Goal: Information Seeking & Learning: Learn about a topic

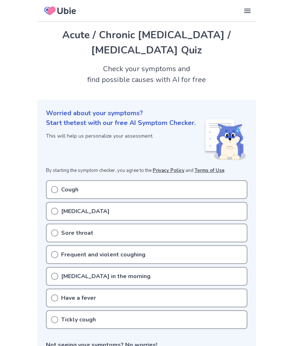
click at [58, 180] on div "Cough" at bounding box center [146, 189] width 201 height 19
click at [57, 187] on circle at bounding box center [54, 190] width 7 height 7
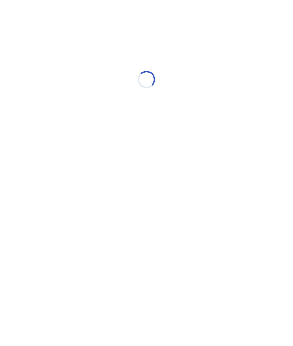
click at [56, 152] on html "Loading..." at bounding box center [146, 76] width 293 height 152
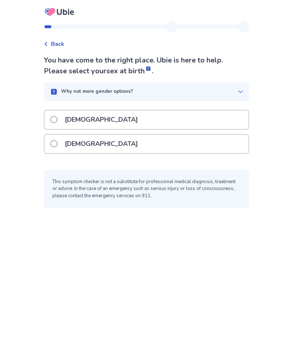
click at [62, 141] on label "Female" at bounding box center [96, 144] width 92 height 18
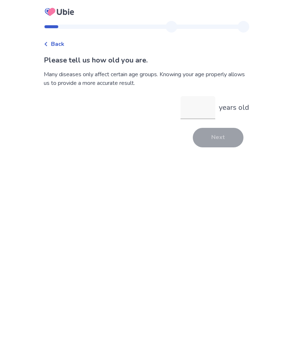
click at [194, 101] on input "years old" at bounding box center [197, 107] width 35 height 23
type input "**"
click at [214, 134] on button "Next" at bounding box center [218, 138] width 51 height 20
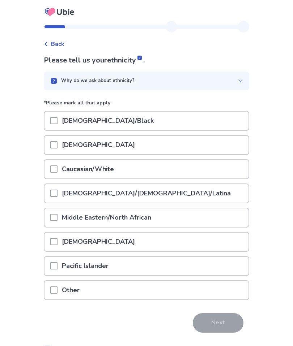
click at [164, 167] on div "Caucasian/White" at bounding box center [146, 169] width 204 height 18
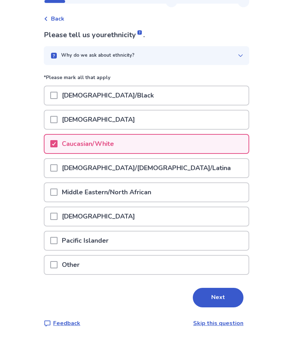
scroll to position [26, 0]
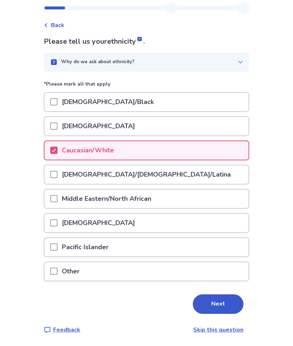
click at [210, 295] on button "Next" at bounding box center [218, 305] width 51 height 20
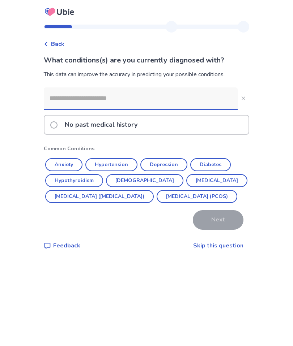
click at [57, 122] on span at bounding box center [53, 124] width 7 height 7
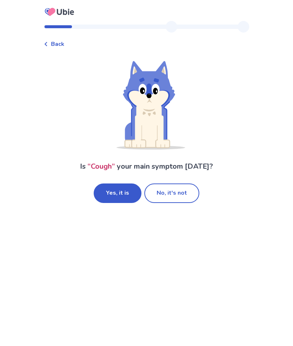
click at [132, 188] on button "Yes, it is" at bounding box center [118, 194] width 48 height 20
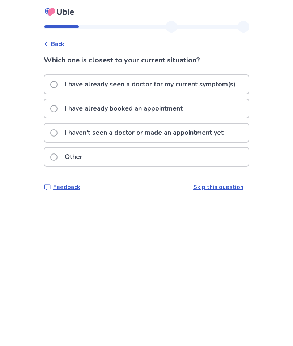
click at [63, 155] on label "Other" at bounding box center [68, 157] width 37 height 18
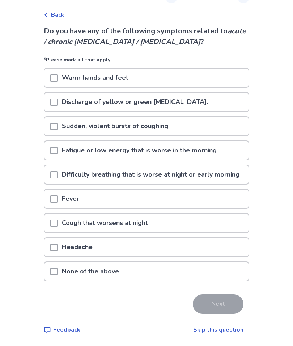
scroll to position [39, 0]
click at [57, 118] on div at bounding box center [53, 127] width 7 height 18
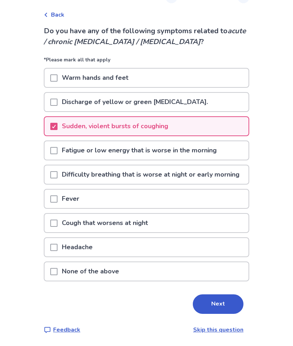
click at [57, 148] on span at bounding box center [53, 151] width 7 height 7
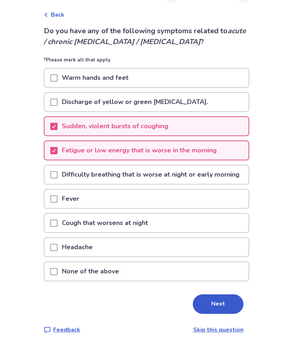
click at [57, 166] on div at bounding box center [53, 175] width 7 height 18
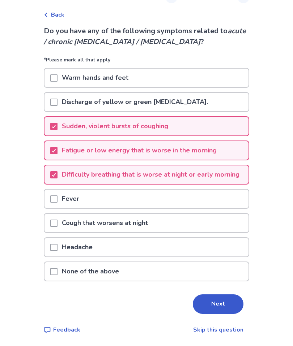
click at [57, 220] on span at bounding box center [53, 223] width 7 height 7
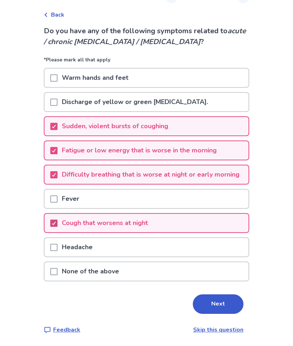
click at [212, 300] on button "Next" at bounding box center [218, 305] width 51 height 20
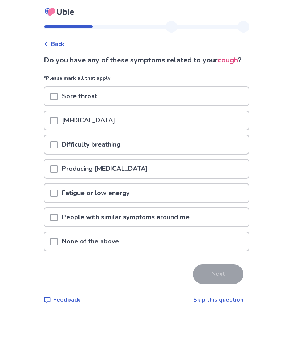
click at [57, 149] on span at bounding box center [53, 144] width 7 height 7
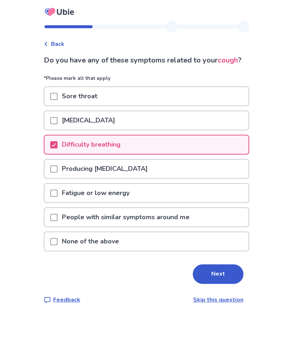
click at [57, 175] on div at bounding box center [53, 169] width 7 height 18
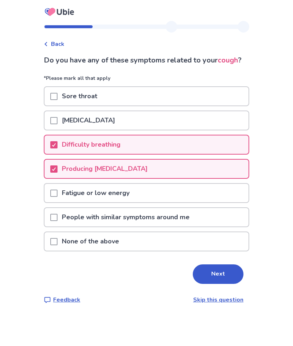
click at [57, 200] on div at bounding box center [53, 193] width 7 height 18
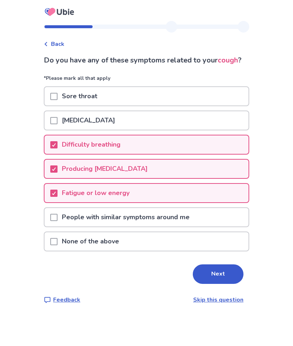
click at [205, 281] on button "Next" at bounding box center [218, 275] width 51 height 20
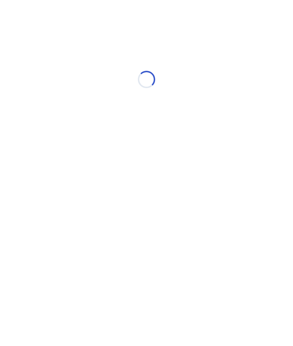
select select "*"
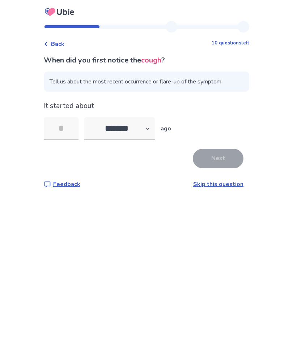
click at [71, 128] on input "tel" at bounding box center [61, 128] width 35 height 23
type input "*"
click at [219, 153] on button "Next" at bounding box center [218, 159] width 51 height 20
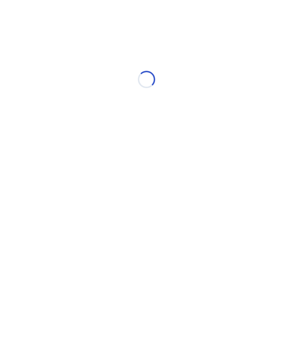
select select "*"
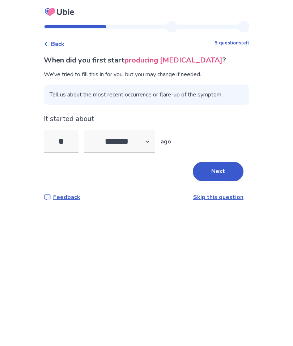
click at [75, 143] on input "*" at bounding box center [61, 141] width 35 height 23
type input "*"
click at [223, 166] on button "Next" at bounding box center [218, 172] width 51 height 20
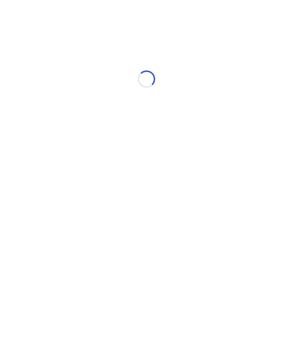
select select "*"
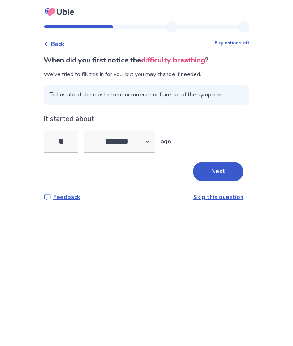
click at [221, 170] on button "Next" at bounding box center [218, 172] width 51 height 20
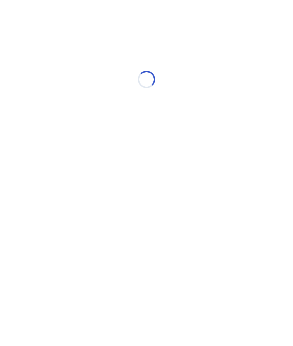
select select "*"
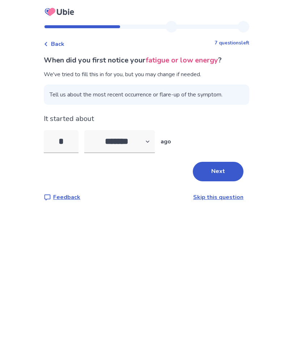
click at [76, 141] on input "*" at bounding box center [61, 141] width 35 height 23
type input "*"
click at [220, 167] on button "Next" at bounding box center [218, 172] width 51 height 20
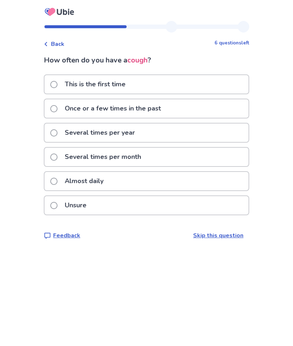
click at [62, 131] on label "Several times per year" at bounding box center [94, 133] width 89 height 18
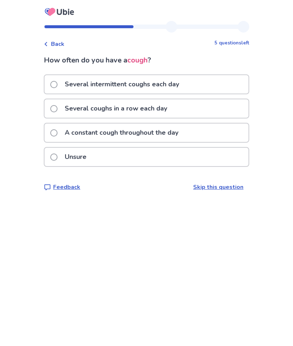
click at [57, 130] on span at bounding box center [53, 132] width 7 height 7
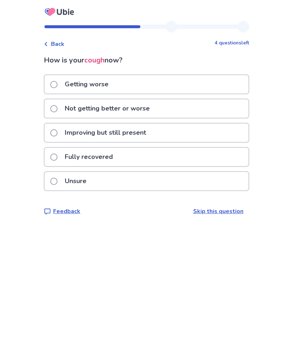
click at [57, 84] on span at bounding box center [53, 84] width 7 height 7
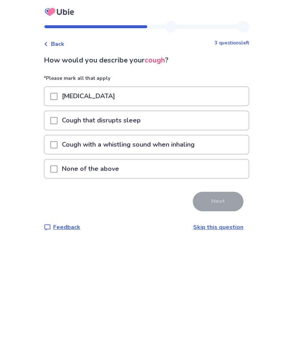
click at [57, 141] on div at bounding box center [53, 145] width 7 height 18
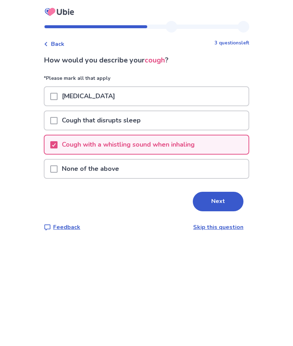
click at [57, 120] on span at bounding box center [53, 120] width 7 height 7
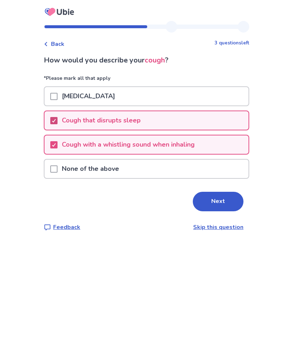
click at [223, 195] on button "Next" at bounding box center [218, 202] width 51 height 20
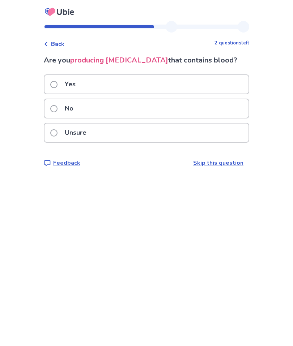
click at [57, 83] on span at bounding box center [53, 84] width 7 height 7
click at [56, 80] on label "Yes" at bounding box center [65, 84] width 30 height 18
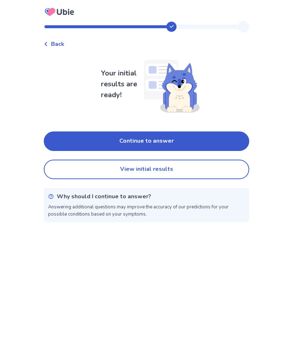
click at [189, 137] on button "Continue to answer" at bounding box center [146, 142] width 205 height 20
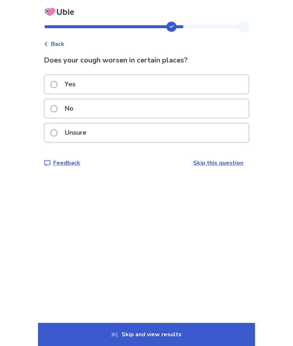
click at [62, 105] on label "No" at bounding box center [63, 108] width 27 height 18
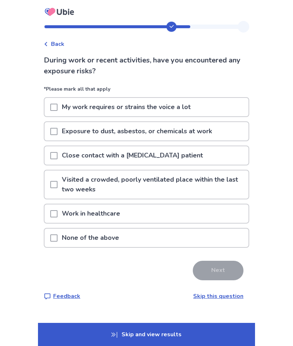
click at [57, 234] on div at bounding box center [53, 238] width 7 height 18
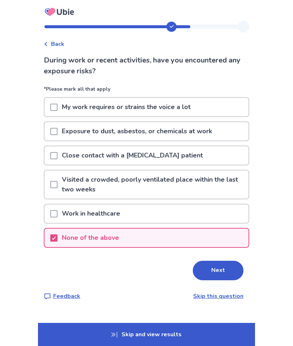
click at [219, 269] on button "Next" at bounding box center [218, 271] width 51 height 20
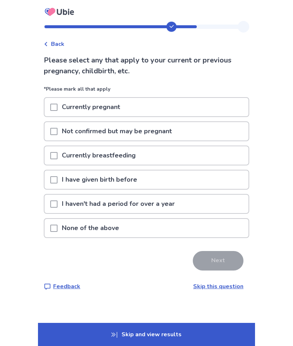
click at [57, 179] on span at bounding box center [53, 179] width 7 height 7
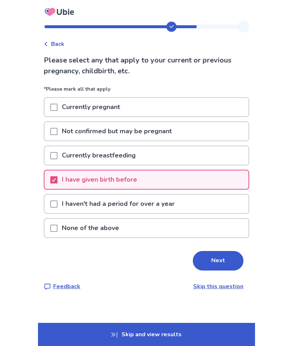
click at [57, 201] on span at bounding box center [53, 204] width 7 height 7
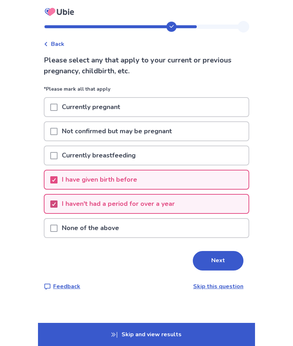
click at [211, 256] on button "Next" at bounding box center [218, 261] width 51 height 20
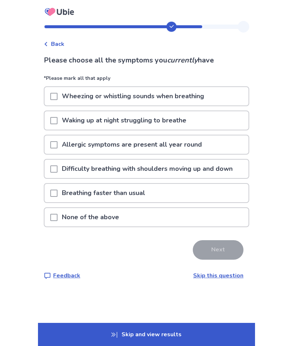
click at [57, 93] on span at bounding box center [53, 96] width 7 height 7
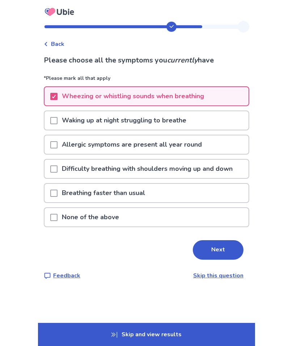
click at [57, 166] on span at bounding box center [53, 169] width 7 height 7
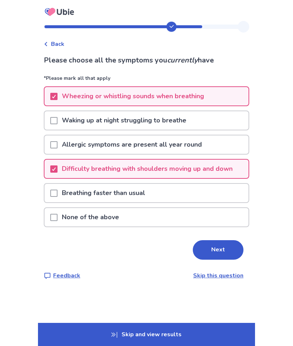
click at [57, 189] on div at bounding box center [53, 193] width 7 height 18
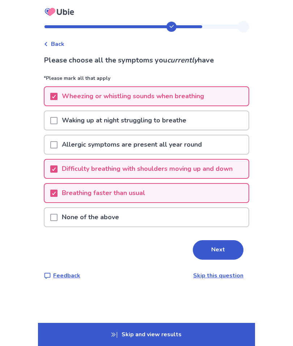
click at [219, 241] on button "Next" at bounding box center [218, 250] width 51 height 20
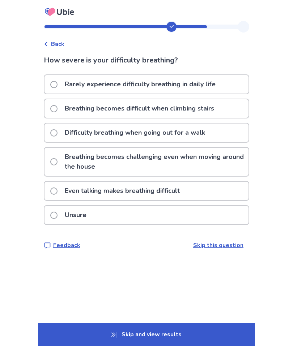
click at [62, 104] on label "Breathing becomes difficult when climbing stairs" at bounding box center [134, 108] width 168 height 18
click at [64, 160] on label "Breathing becomes challenging even when moving around the house" at bounding box center [149, 162] width 198 height 28
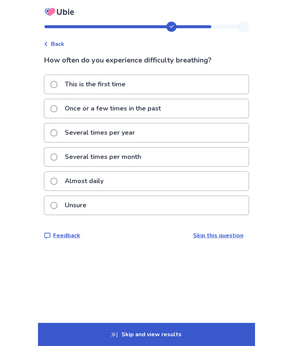
click at [61, 178] on label "Almost daily" at bounding box center [78, 181] width 57 height 18
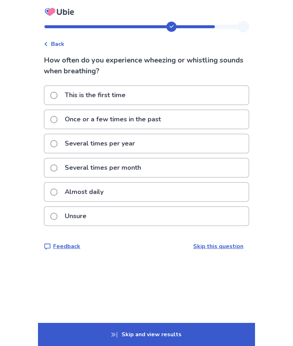
click at [60, 139] on label "Several times per year" at bounding box center [94, 143] width 89 height 18
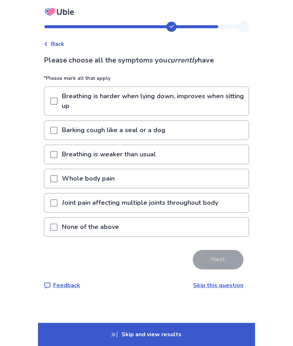
click at [57, 225] on span at bounding box center [53, 227] width 7 height 7
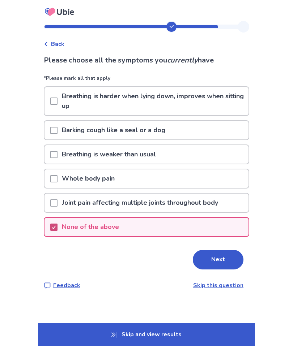
click at [223, 251] on button "Next" at bounding box center [218, 260] width 51 height 20
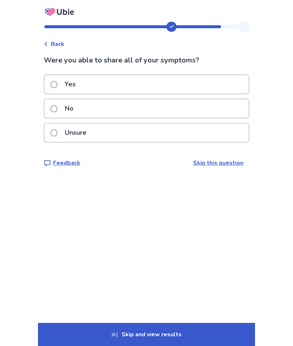
click at [63, 82] on label "Yes" at bounding box center [65, 84] width 30 height 18
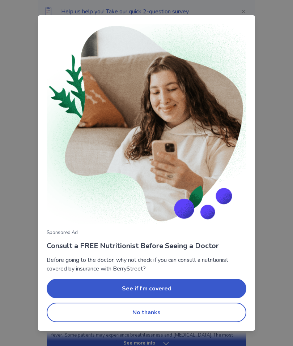
click at [268, 131] on div "Sponsored Ad Consult a FREE Nutritionist Before Seeing a Doctor Before going to…" at bounding box center [146, 173] width 293 height 346
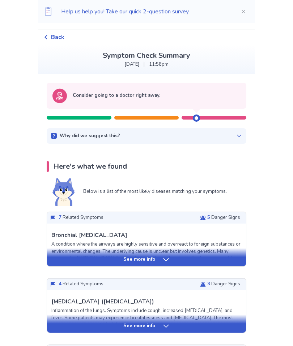
scroll to position [18, 0]
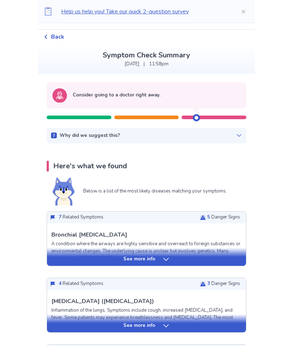
click at [171, 258] on div "See more info" at bounding box center [146, 259] width 199 height 7
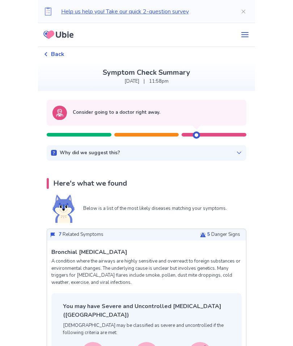
scroll to position [0, 0]
click at [195, 233] on div "7 Related Symptoms 5 Danger Signs" at bounding box center [146, 236] width 199 height 12
click at [200, 232] on icon at bounding box center [203, 235] width 6 height 6
click at [200, 232] on div "5 Danger Signs" at bounding box center [220, 235] width 40 height 7
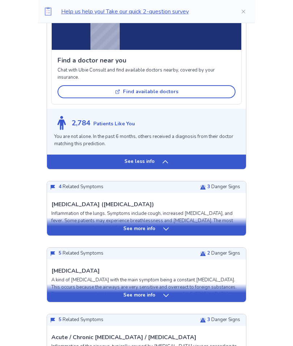
scroll to position [921, 0]
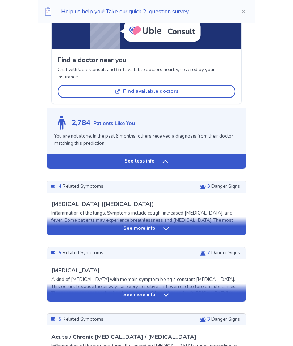
click at [165, 228] on icon at bounding box center [165, 229] width 5 height 3
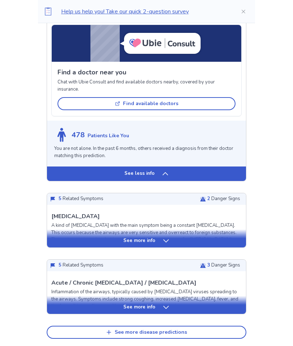
scroll to position [1540, 0]
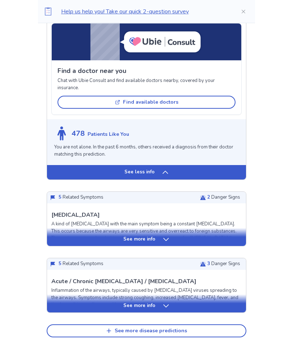
click at [171, 295] on div "See more info" at bounding box center [146, 304] width 199 height 18
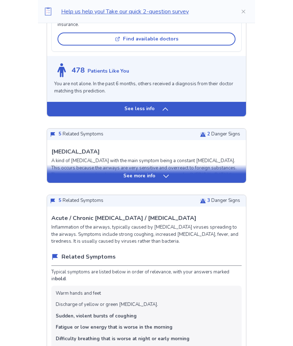
scroll to position [1603, 0]
